Goal: Book appointment/travel/reservation

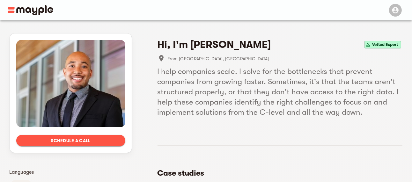
click at [85, 146] on button "Schedule a call" at bounding box center [70, 140] width 109 height 11
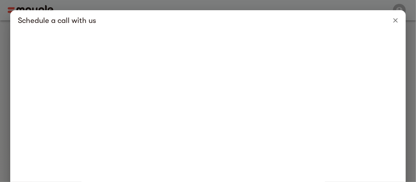
click at [391, 22] on icon "Close" at bounding box center [395, 21] width 8 height 8
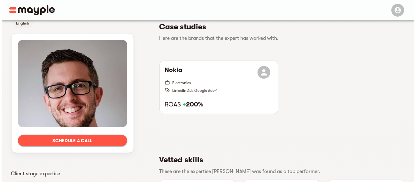
scroll to position [159, 0]
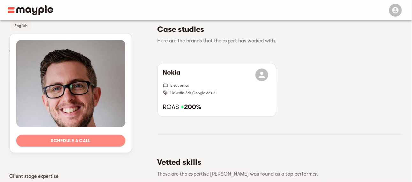
click at [85, 141] on span "Schedule a call" at bounding box center [70, 141] width 99 height 8
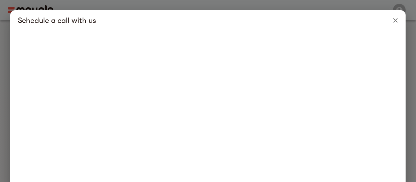
scroll to position [77, 0]
click at [394, 21] on icon "Close" at bounding box center [395, 20] width 4 height 4
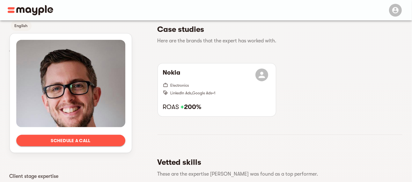
click at [102, 139] on span "Schedule a call" at bounding box center [70, 141] width 99 height 8
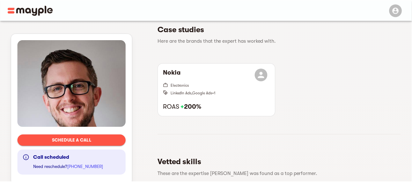
scroll to position [192, 0]
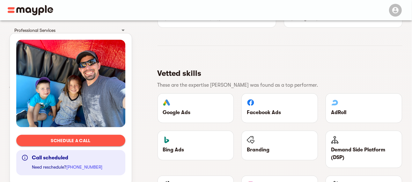
scroll to position [383, 0]
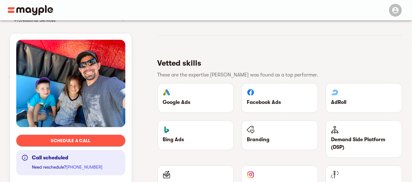
click at [97, 141] on span "Schedule a call" at bounding box center [70, 141] width 99 height 8
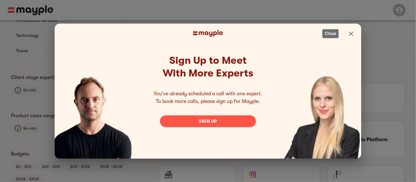
click at [349, 34] on icon "Close" at bounding box center [351, 34] width 8 height 8
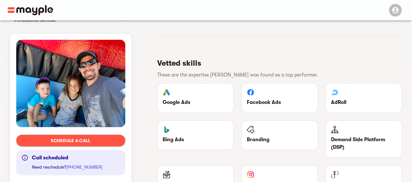
click at [58, 138] on span "Schedule a call" at bounding box center [70, 141] width 99 height 8
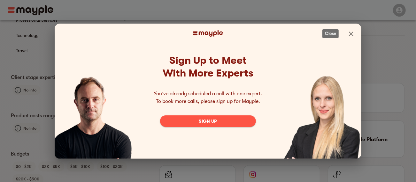
click at [350, 35] on icon "Close" at bounding box center [351, 34] width 4 height 4
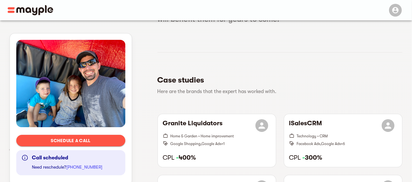
scroll to position [0, 0]
